Goal: Task Accomplishment & Management: Manage account settings

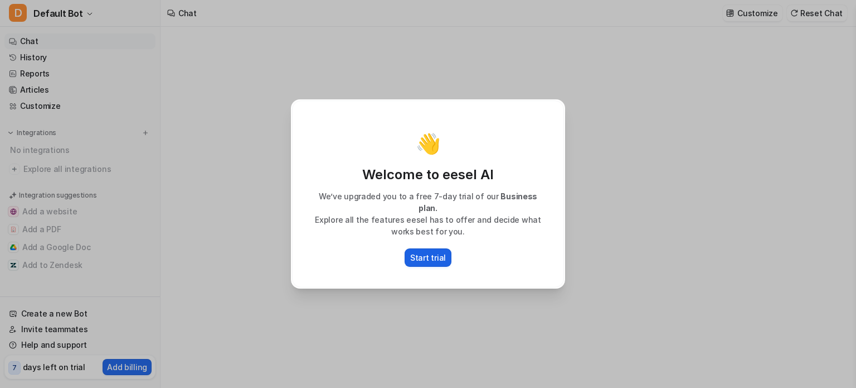
click at [436, 256] on p "Start trial" at bounding box center [428, 257] width 36 height 12
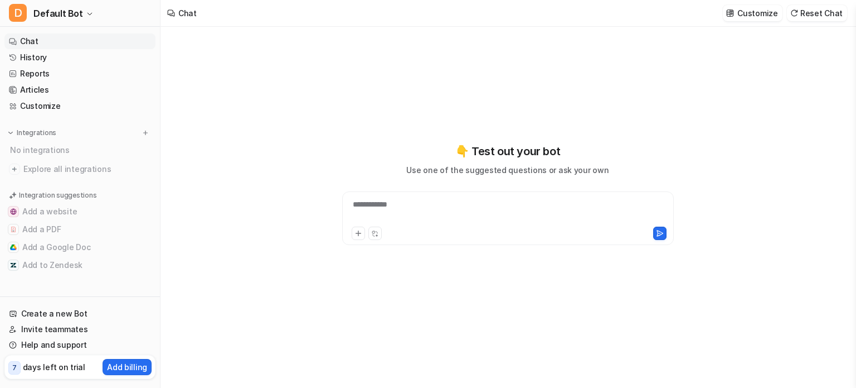
type textarea "**********"
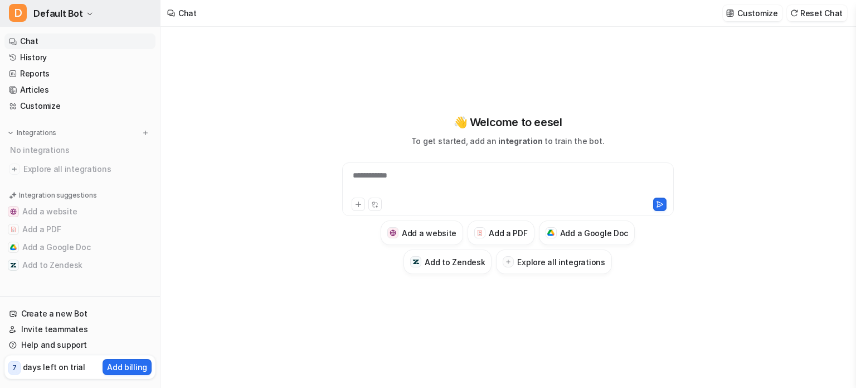
click at [87, 18] on button "D Default Bot" at bounding box center [80, 13] width 160 height 27
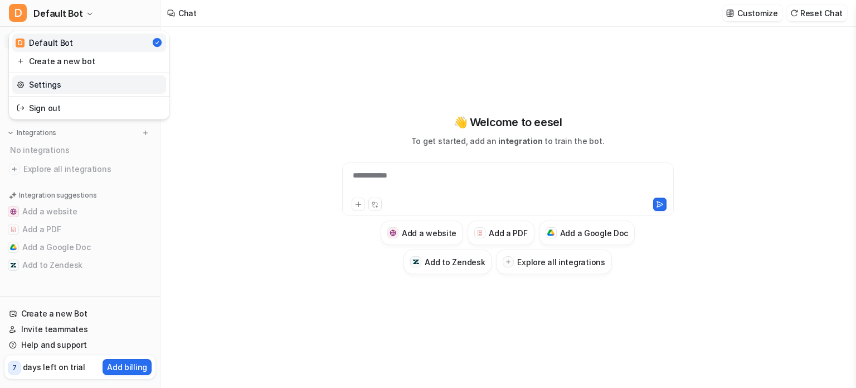
click at [100, 84] on link "Settings" at bounding box center [89, 84] width 154 height 18
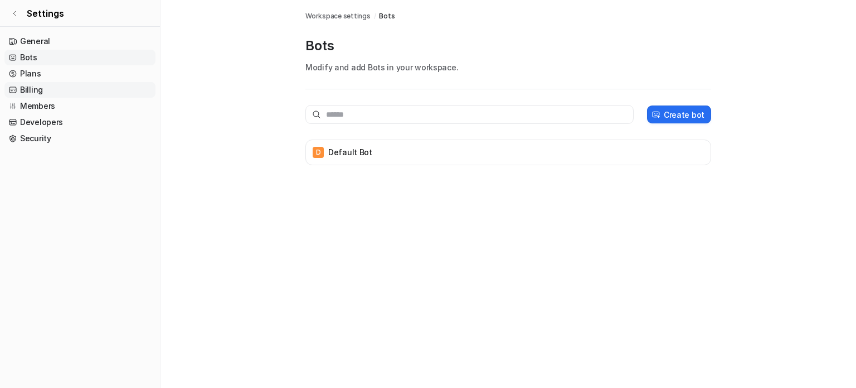
click at [44, 85] on link "Billing" at bounding box center [79, 90] width 151 height 16
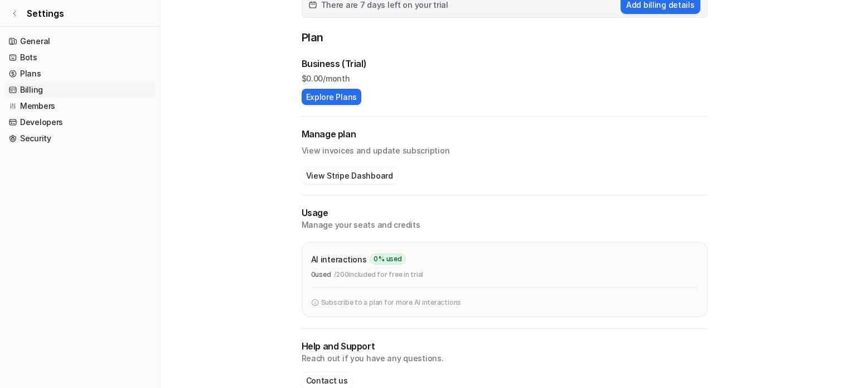
scroll to position [135, 0]
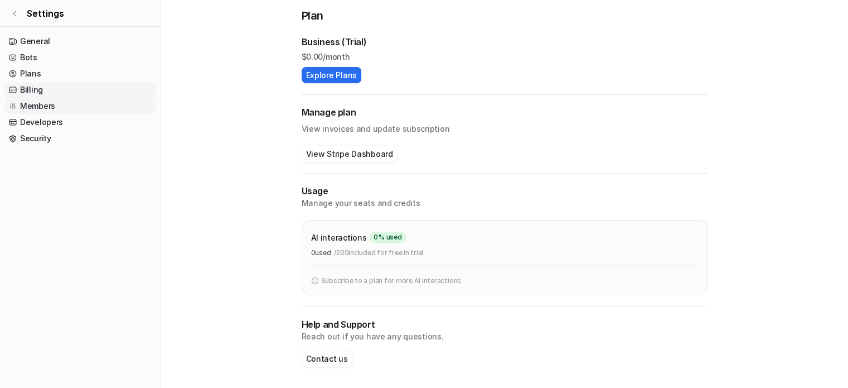
click at [65, 108] on link "Members" at bounding box center [79, 106] width 151 height 16
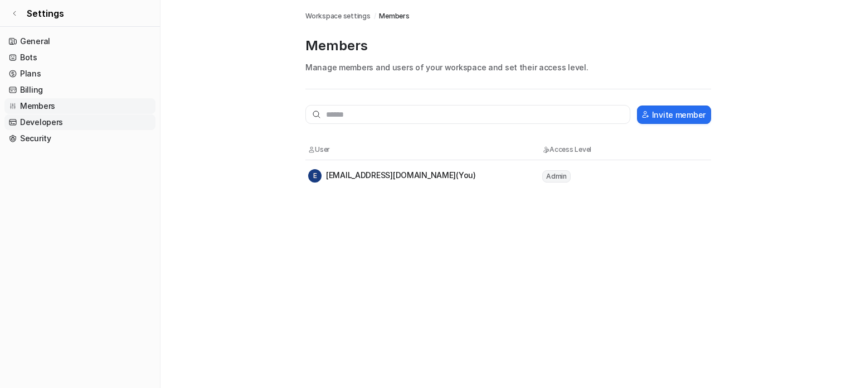
click at [33, 120] on link "Developers" at bounding box center [79, 122] width 151 height 16
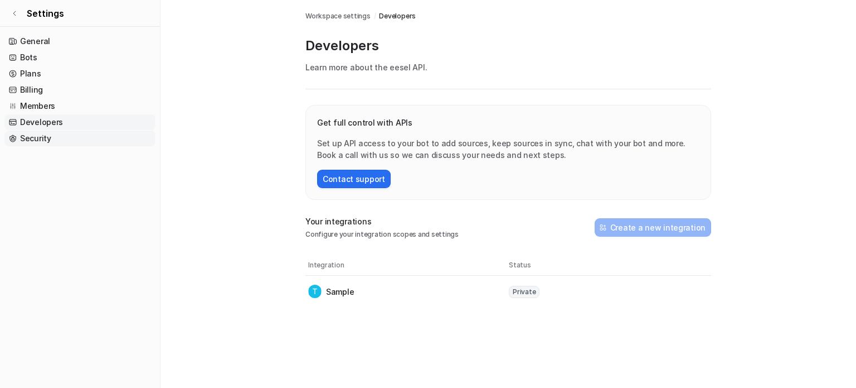
click at [41, 138] on link "Security" at bounding box center [79, 138] width 151 height 16
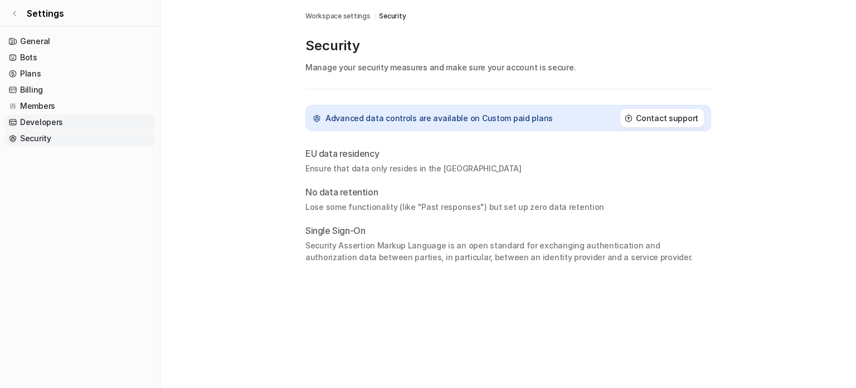
click at [51, 123] on link "Developers" at bounding box center [79, 122] width 151 height 16
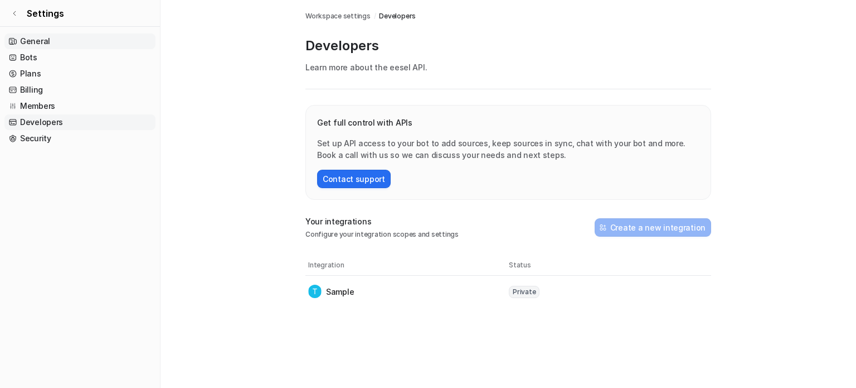
click at [70, 40] on link "General" at bounding box center [79, 41] width 151 height 16
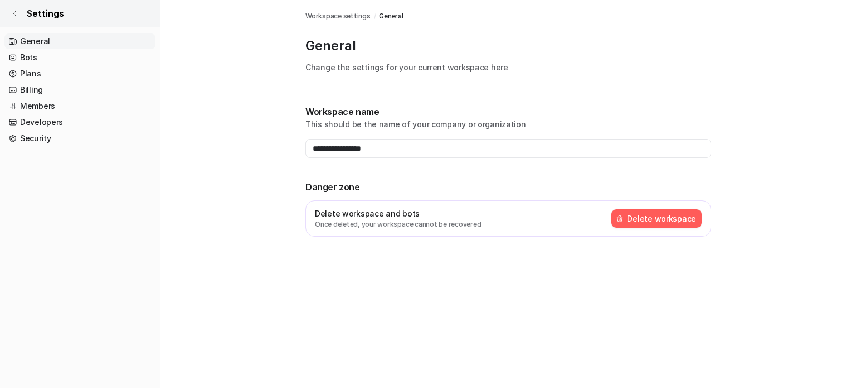
click at [52, 11] on span "Settings" at bounding box center [45, 13] width 37 height 13
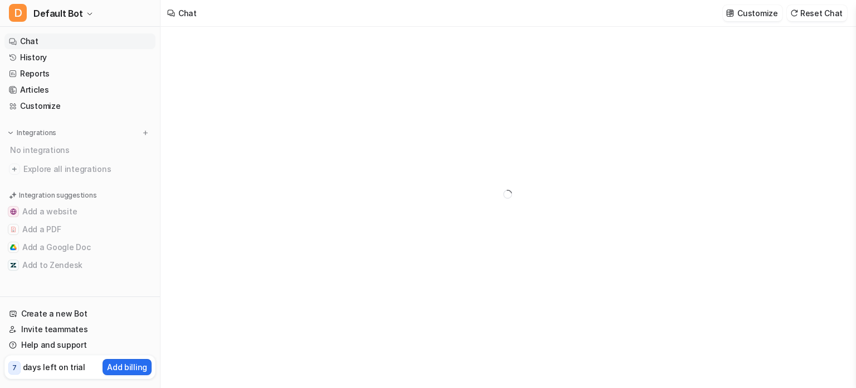
type textarea "**********"
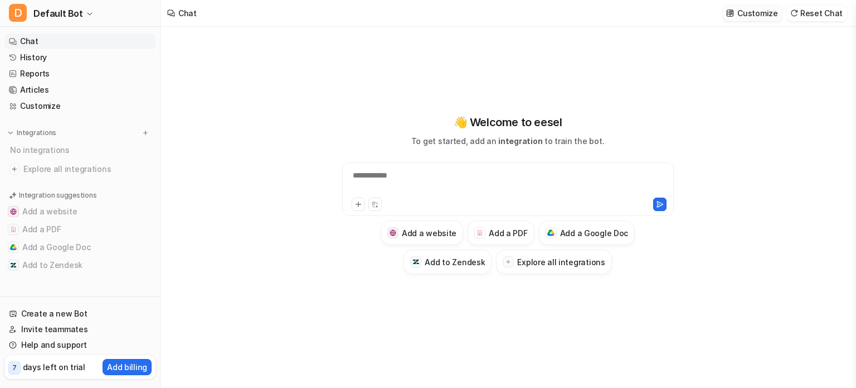
click at [767, 14] on p "Customize" at bounding box center [758, 13] width 40 height 12
